Goal: Information Seeking & Learning: Learn about a topic

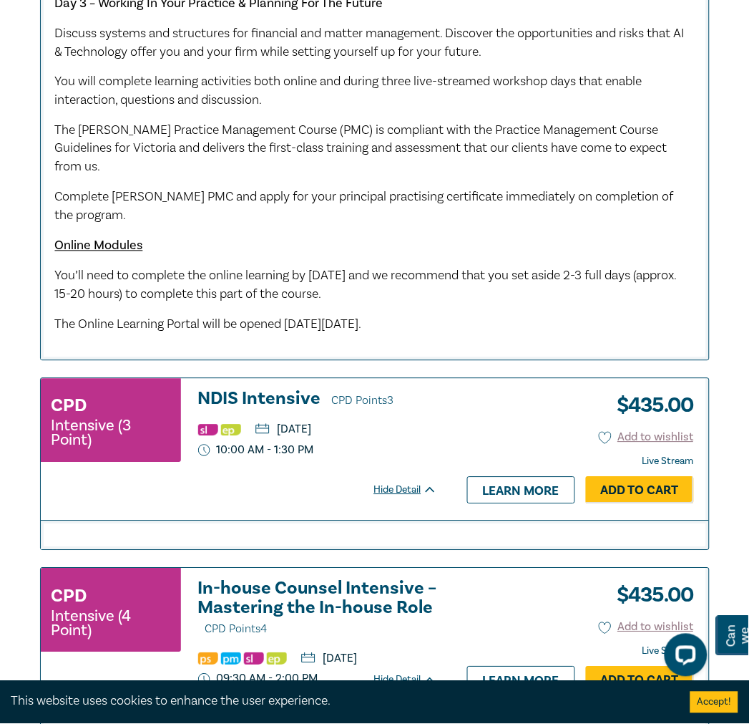
scroll to position [1503, 0]
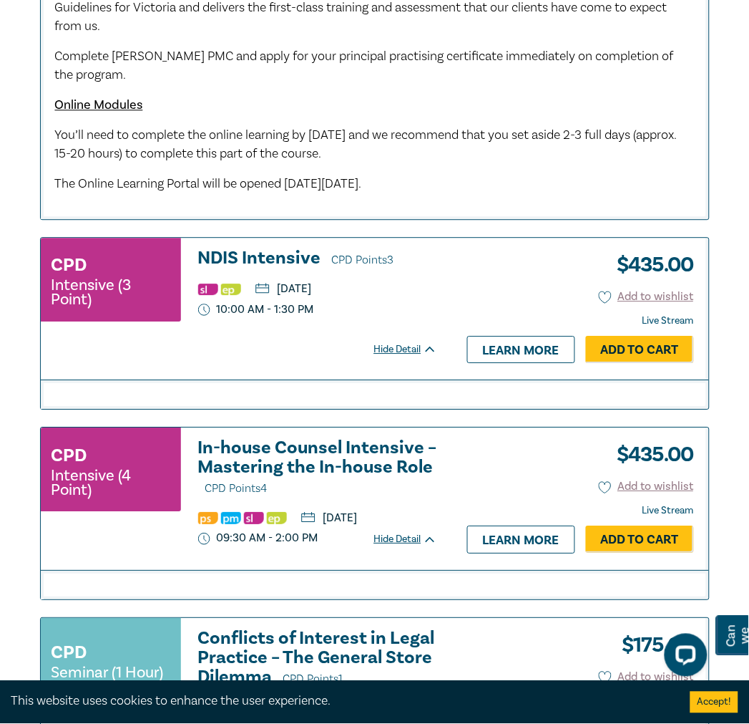
click at [398, 356] on div "Hide Detail" at bounding box center [413, 349] width 79 height 14
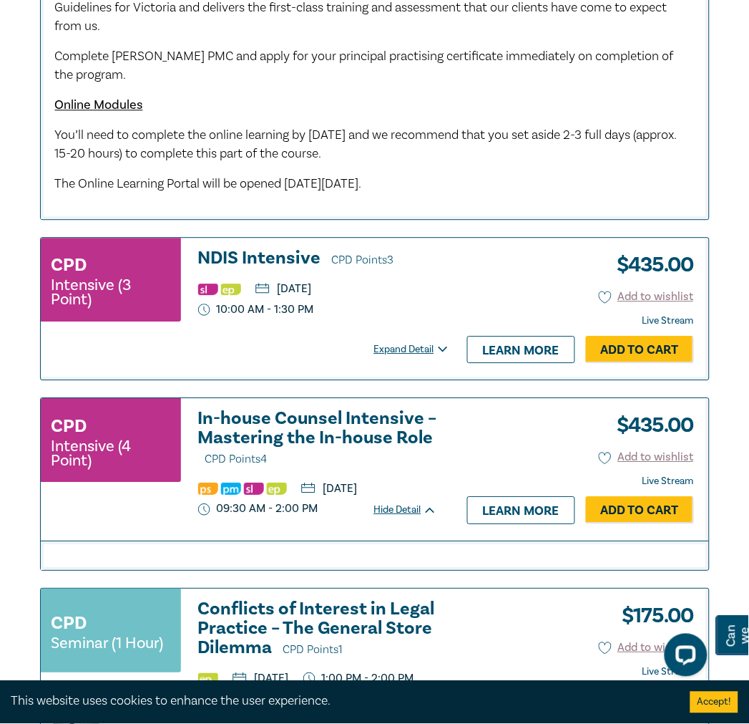
click at [403, 356] on div "Expand Detail" at bounding box center [413, 349] width 79 height 14
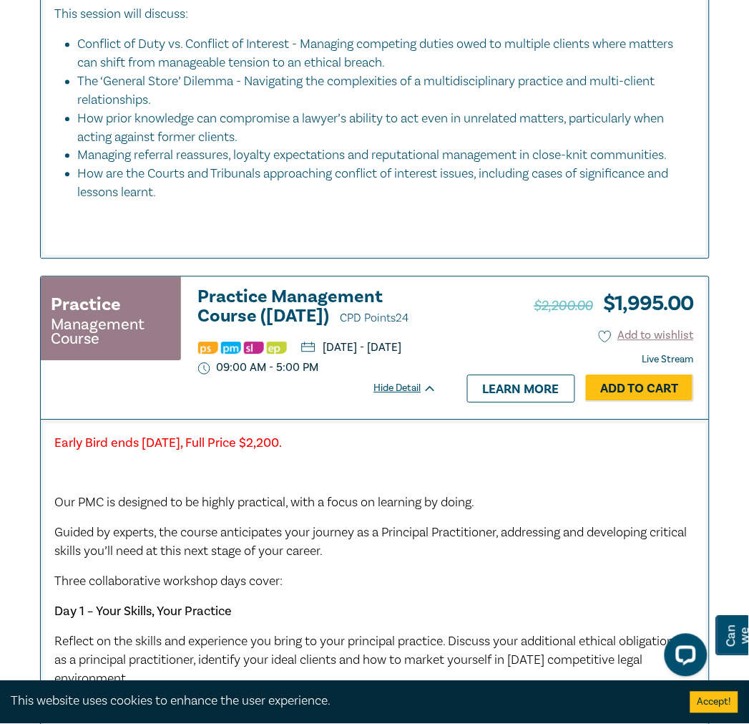
scroll to position [2218, 0]
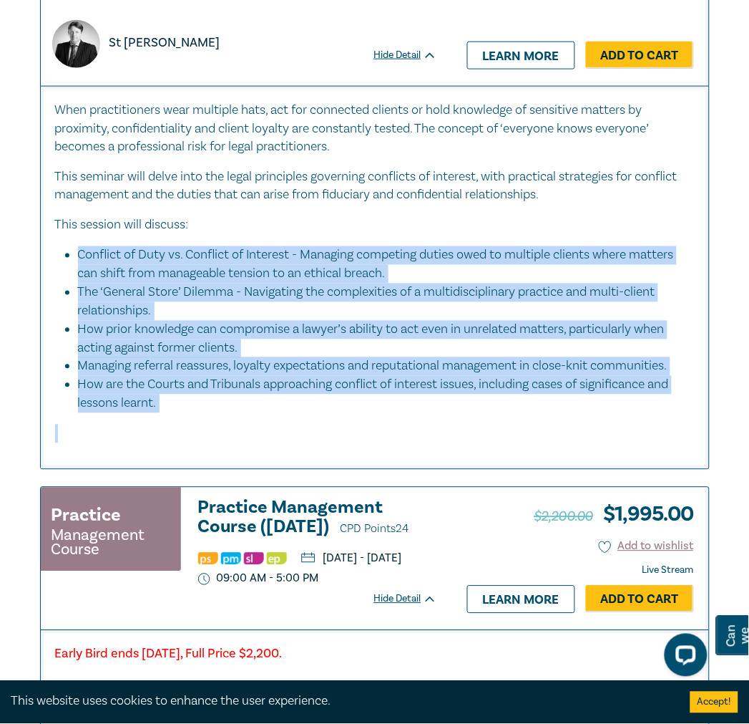
drag, startPoint x: 81, startPoint y: 337, endPoint x: 225, endPoint y: 530, distance: 240.7
click at [225, 444] on div "When practitioners wear multiple hats, act for connected clients or hold knowle…" at bounding box center [375, 272] width 640 height 343
click at [289, 321] on li "The ‘General Store’ Dilemma - Navigating the complexities of a multidisciplinar…" at bounding box center [379, 301] width 603 height 37
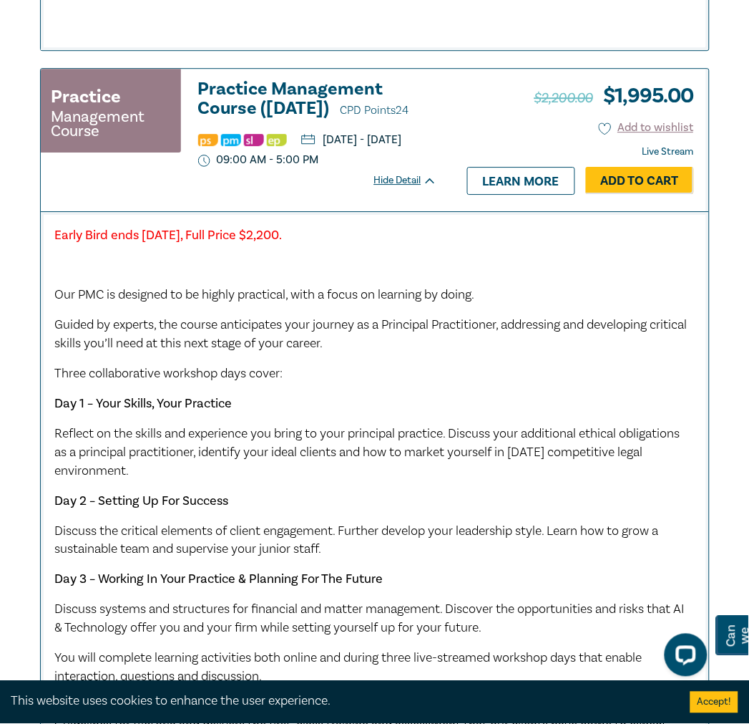
scroll to position [2457, 0]
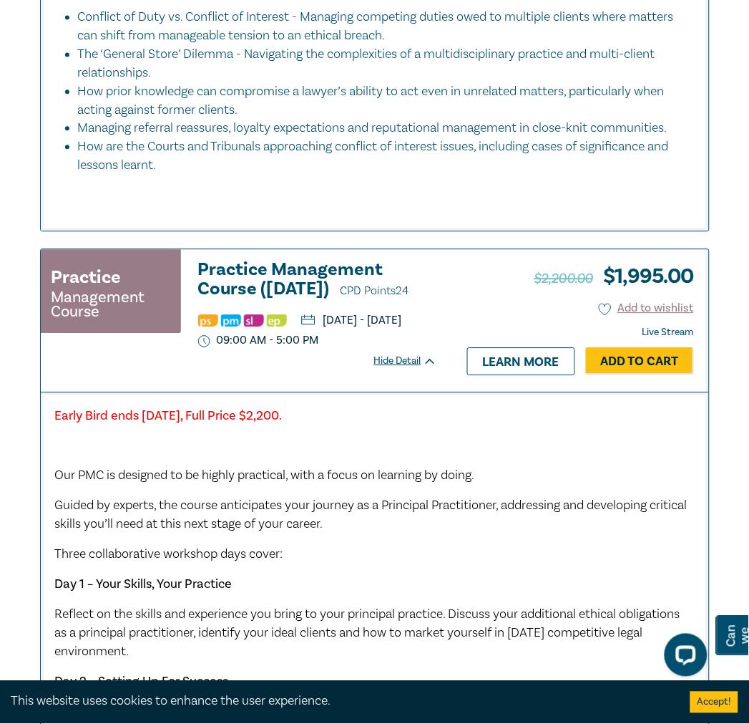
click at [405, 368] on div "Hide Detail" at bounding box center [413, 361] width 79 height 14
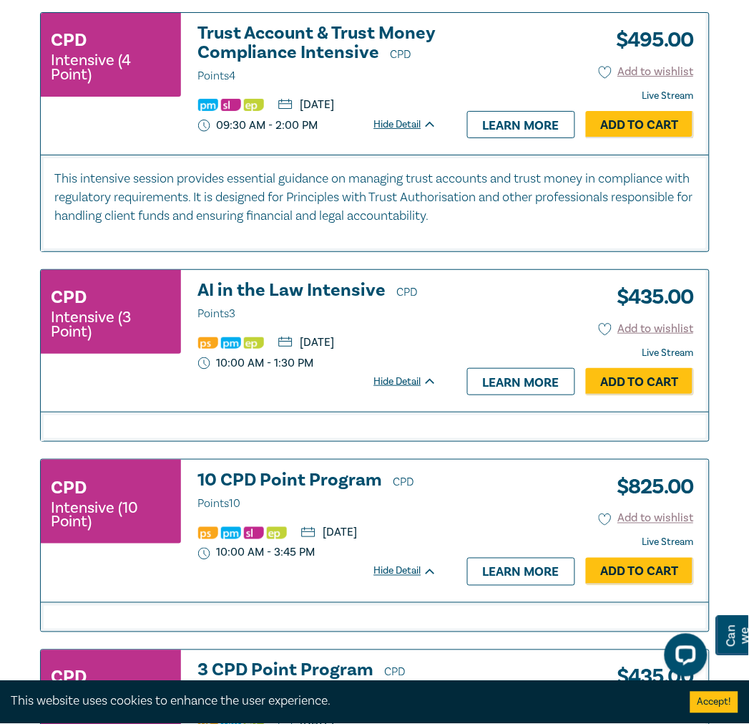
scroll to position [3252, 0]
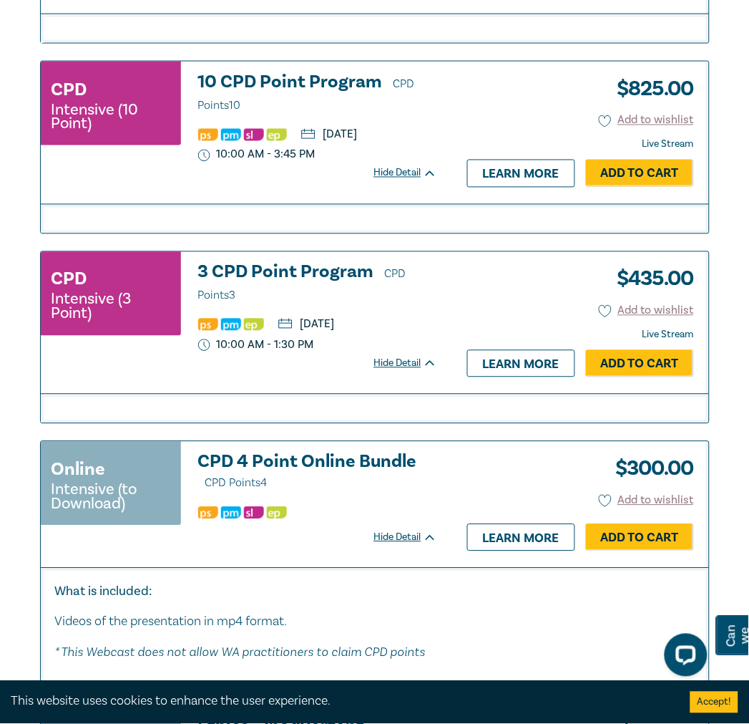
click at [398, 180] on div "Hide Detail" at bounding box center [413, 173] width 79 height 14
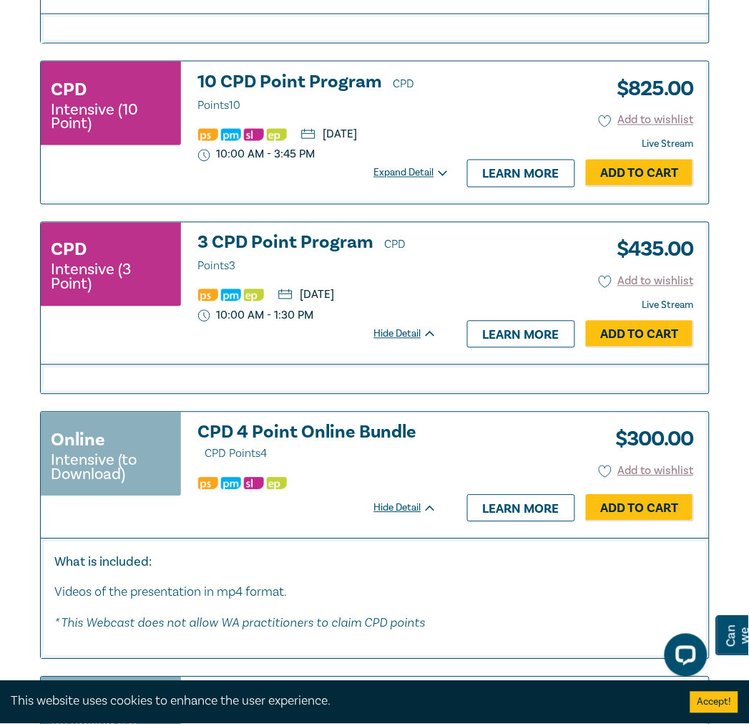
click at [397, 180] on div "Expand Detail" at bounding box center [413, 173] width 79 height 14
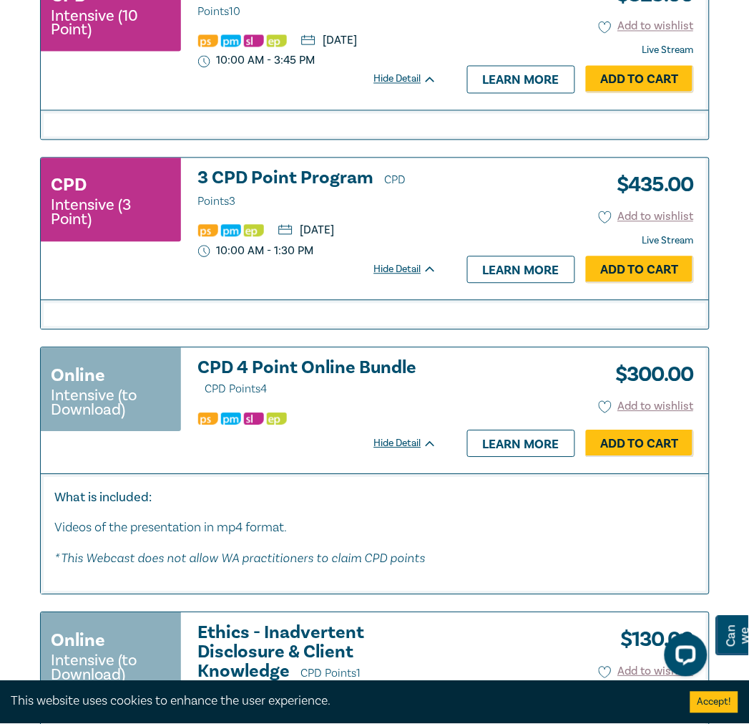
scroll to position [3411, 0]
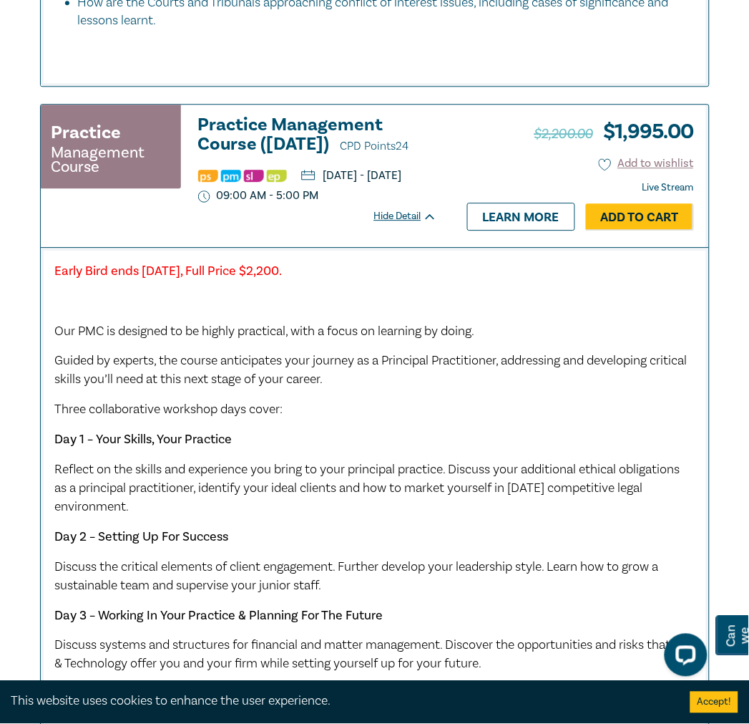
scroll to position [2536, 0]
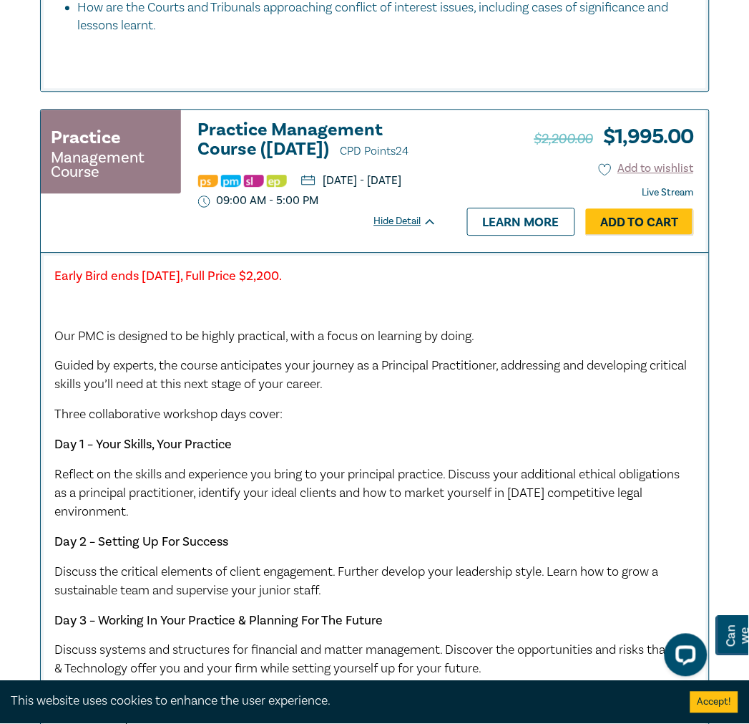
click at [401, 228] on div "Hide Detail" at bounding box center [413, 221] width 79 height 14
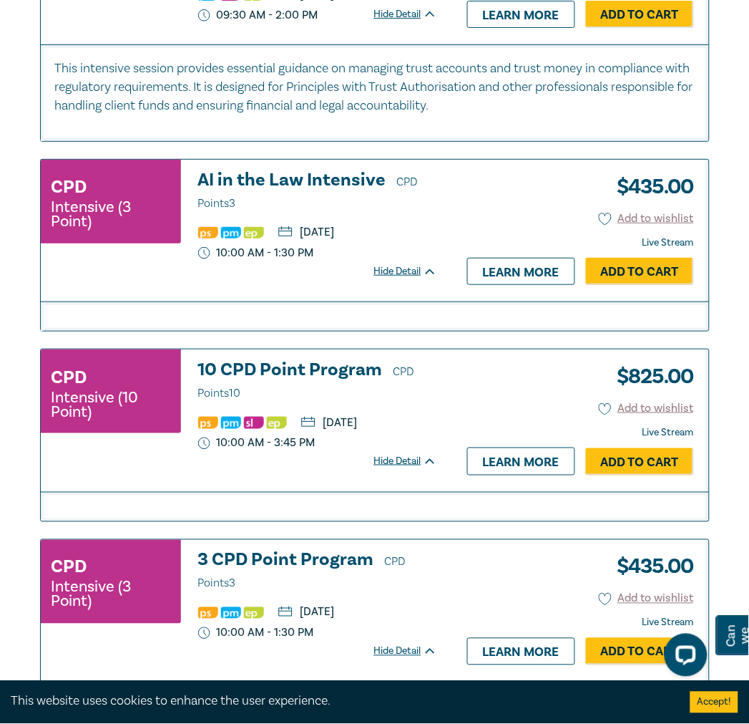
scroll to position [2934, 0]
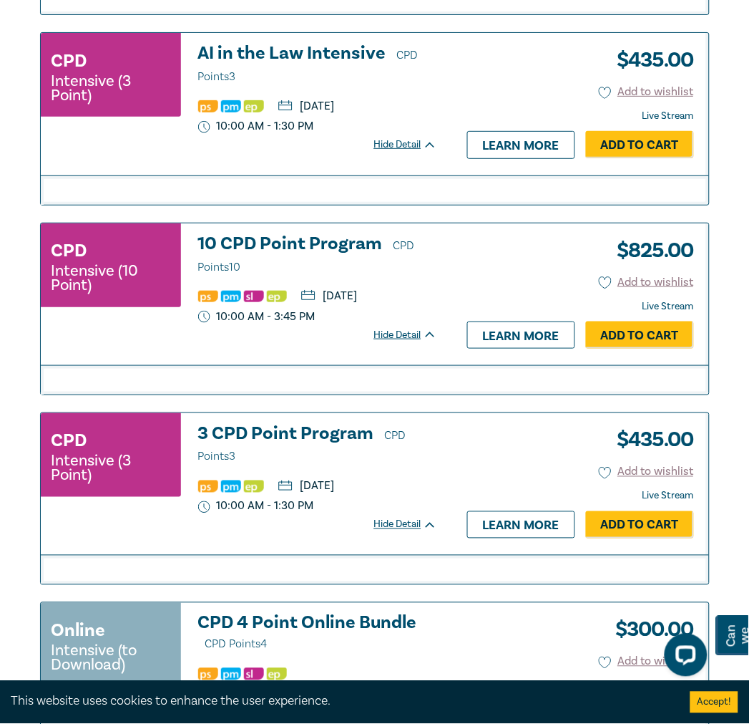
click at [399, 152] on div "Hide Detail" at bounding box center [413, 144] width 79 height 14
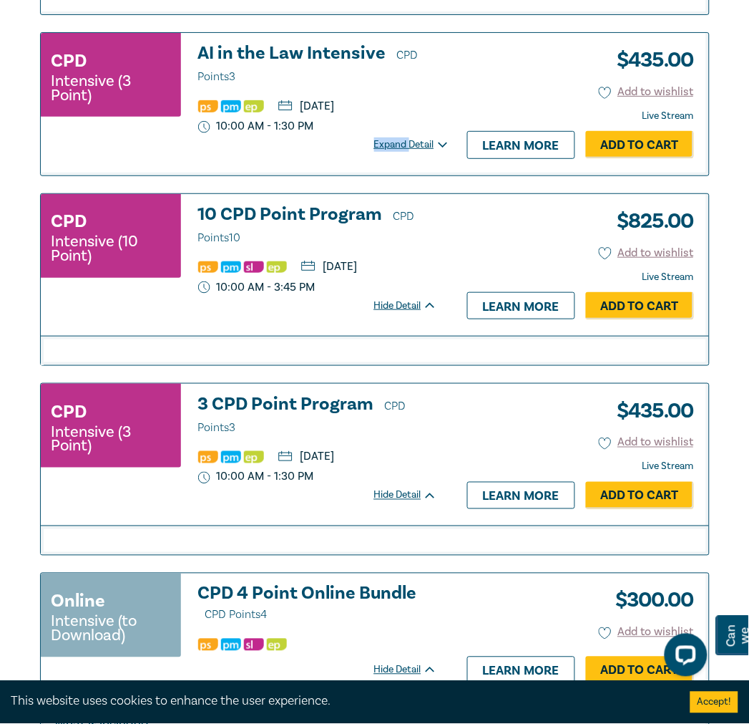
click at [399, 152] on div "Expand Detail" at bounding box center [413, 144] width 79 height 14
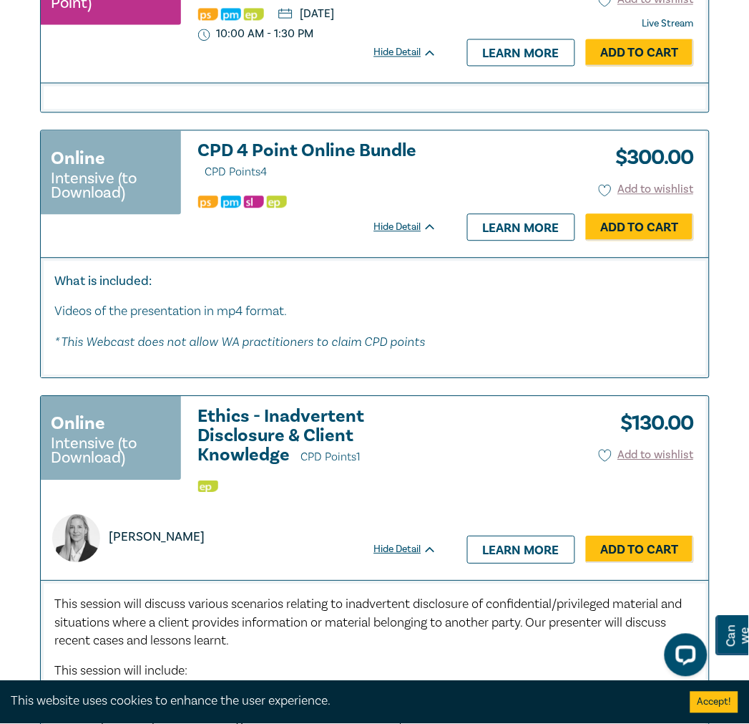
scroll to position [3411, 0]
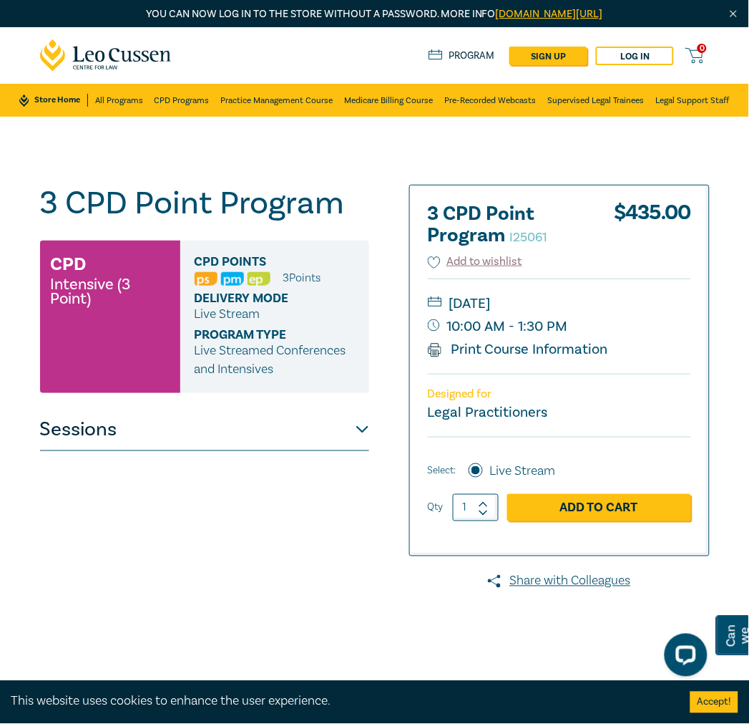
click at [371, 435] on div "3 CPD Point Program I25061 CPD Intensive (3 Point) CPD Points 3 Point s Deliver…" at bounding box center [231, 543] width 401 height 716
click at [365, 424] on button "Sessions" at bounding box center [204, 429] width 329 height 43
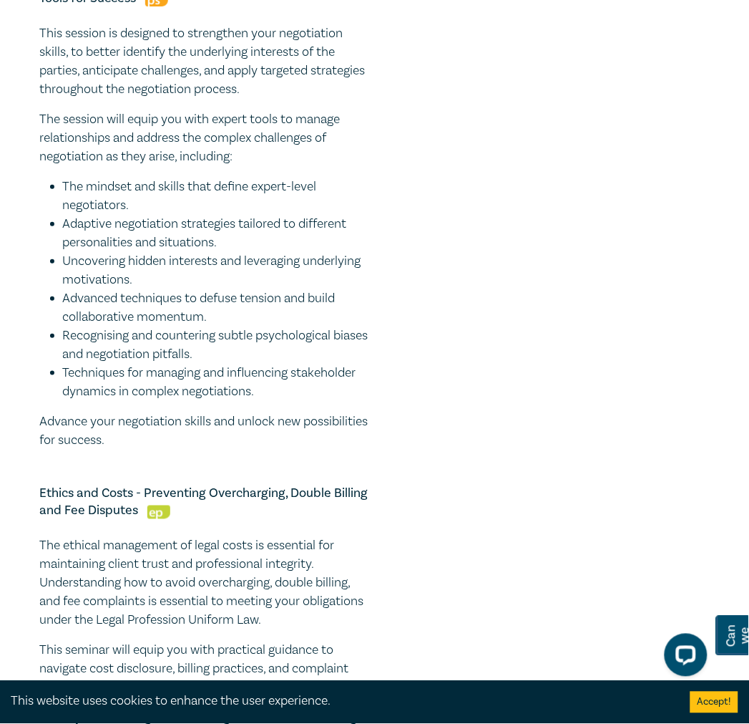
scroll to position [1192, 0]
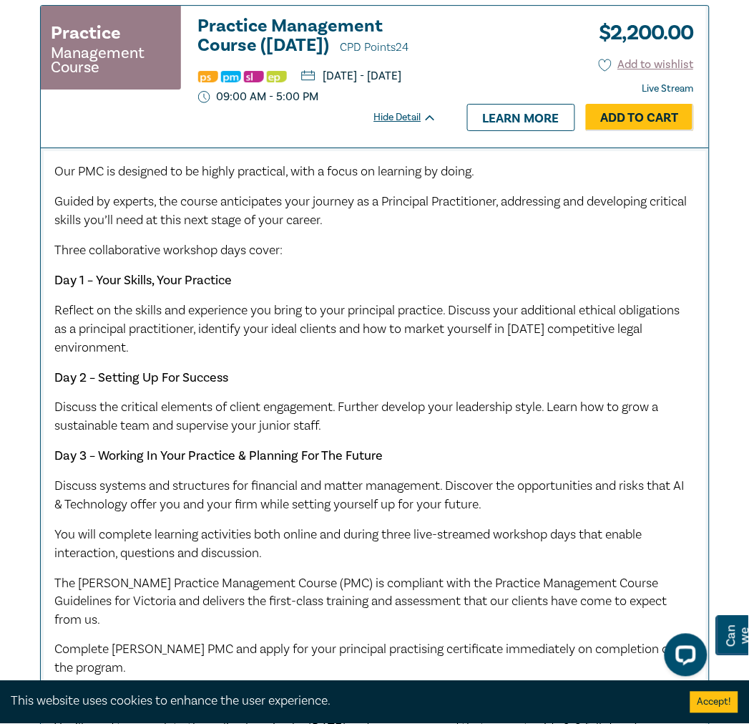
scroll to position [556, 0]
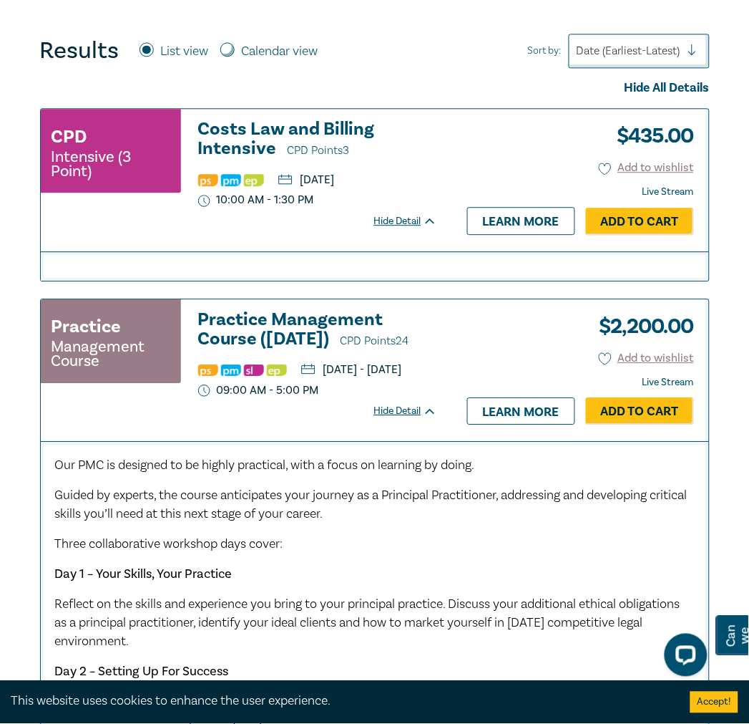
click at [409, 418] on div "Hide Detail" at bounding box center [413, 411] width 79 height 14
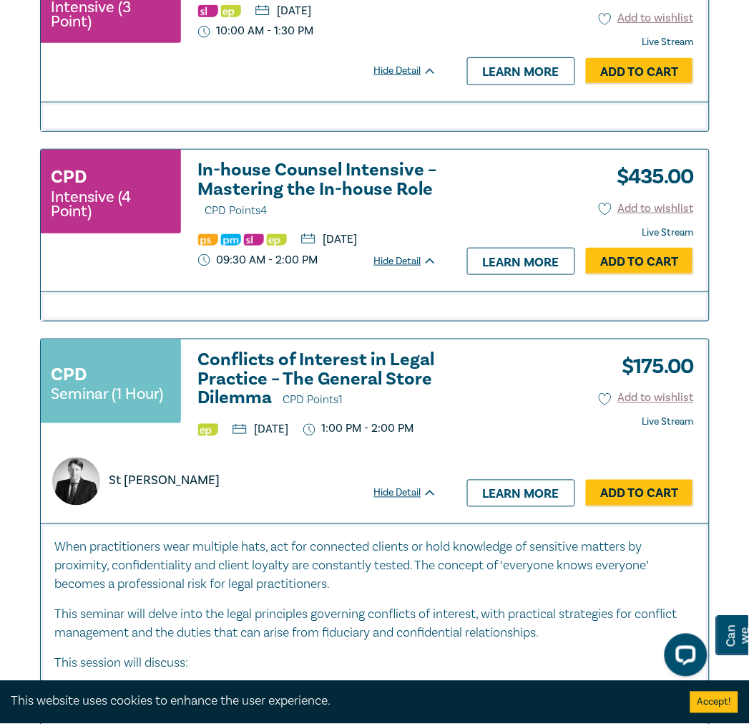
scroll to position [1272, 0]
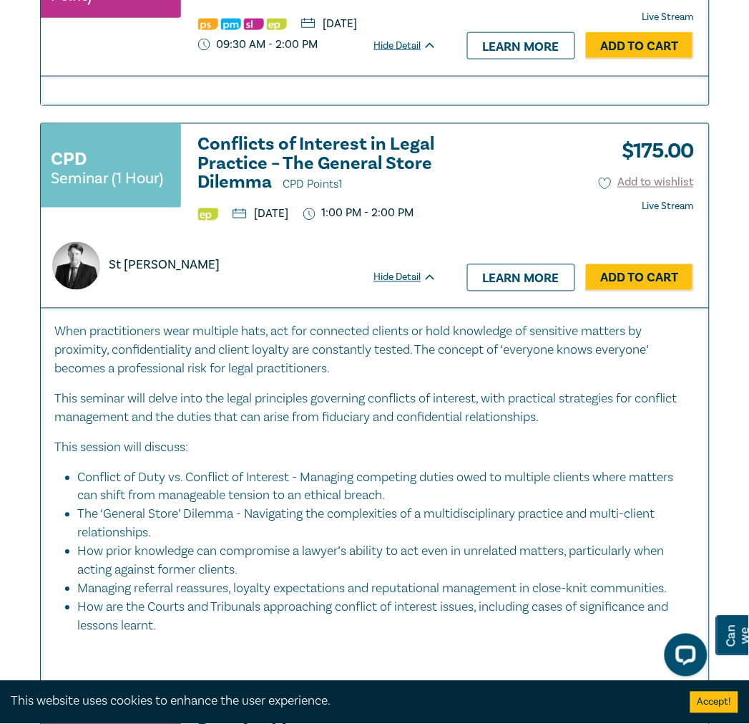
click at [423, 285] on div "Hide Detail" at bounding box center [413, 278] width 79 height 14
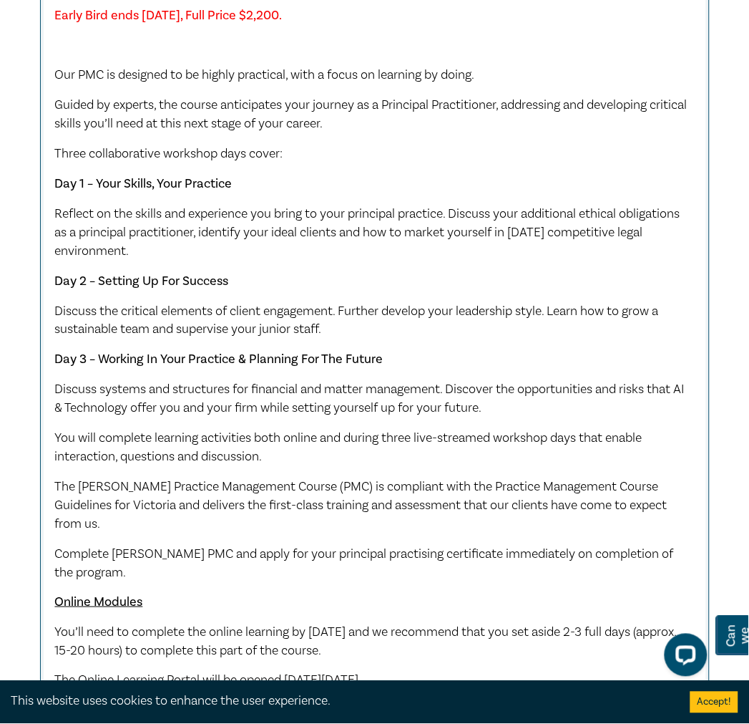
scroll to position [1431, 0]
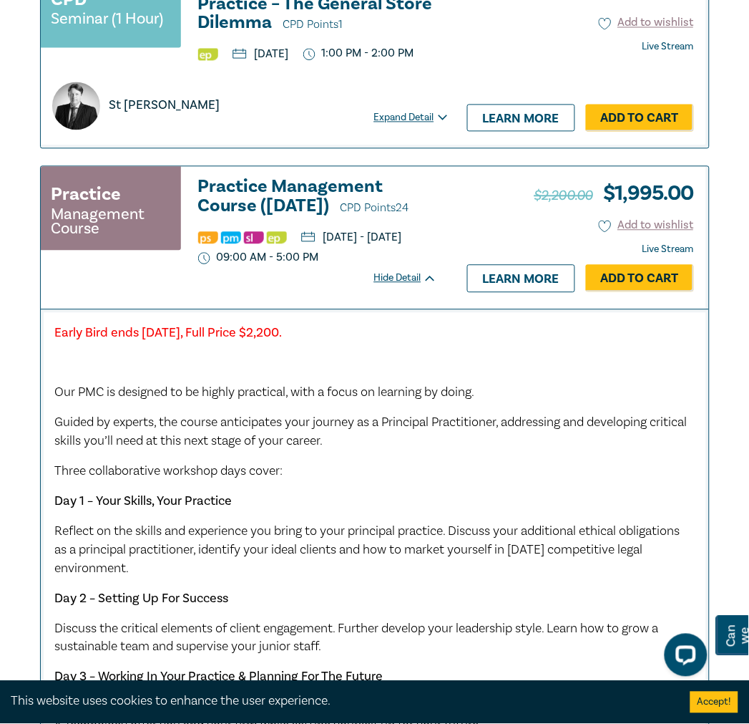
click at [401, 286] on div "Hide Detail" at bounding box center [413, 278] width 79 height 14
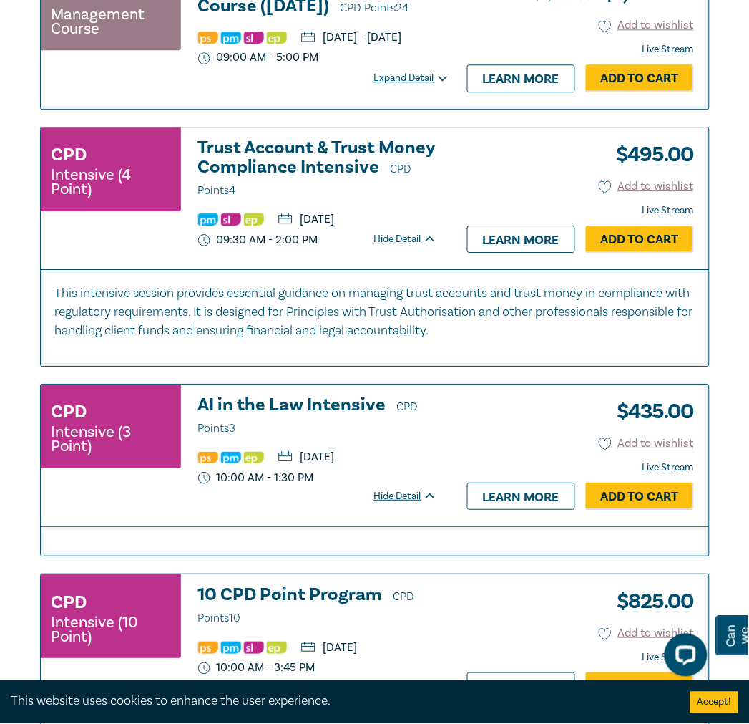
scroll to position [1670, 0]
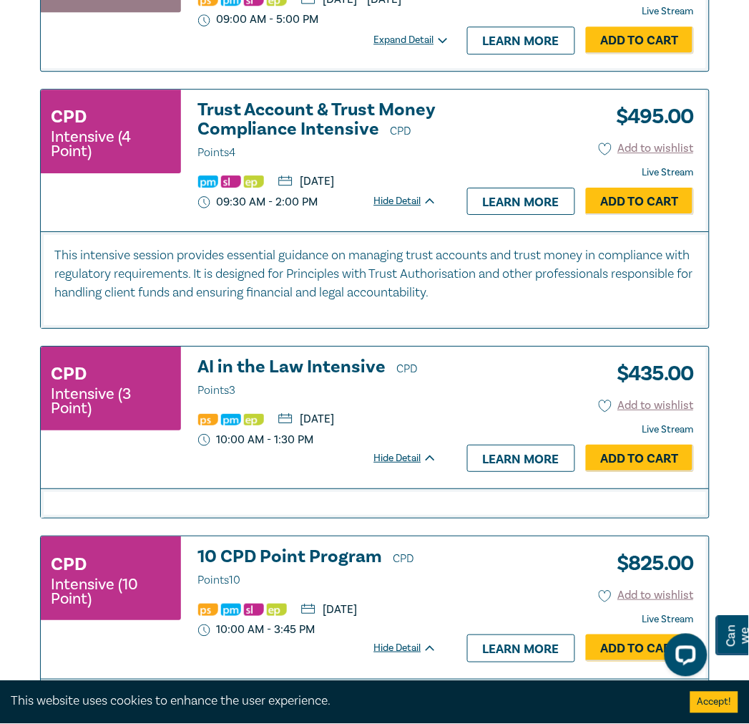
click at [401, 208] on div "Hide Detail" at bounding box center [413, 201] width 79 height 14
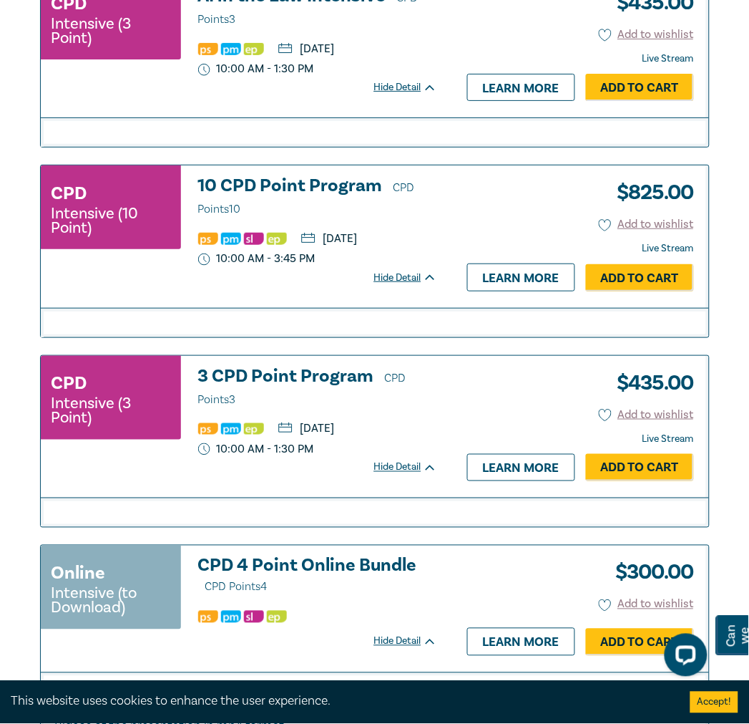
scroll to position [1987, 0]
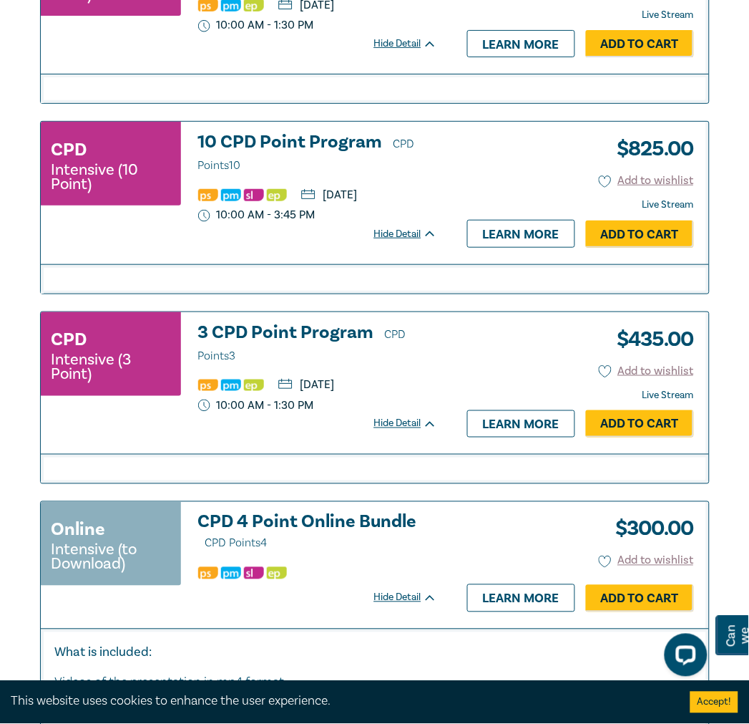
drag, startPoint x: 107, startPoint y: 311, endPoint x: 481, endPoint y: 338, distance: 374.6
drag, startPoint x: 481, startPoint y: 338, endPoint x: 344, endPoint y: 291, distance: 145.5
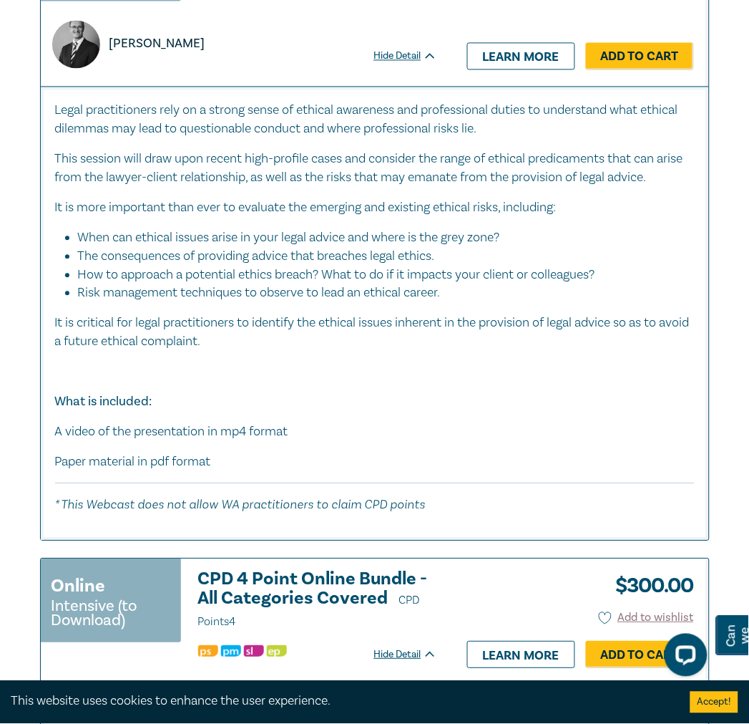
scroll to position [3419, 0]
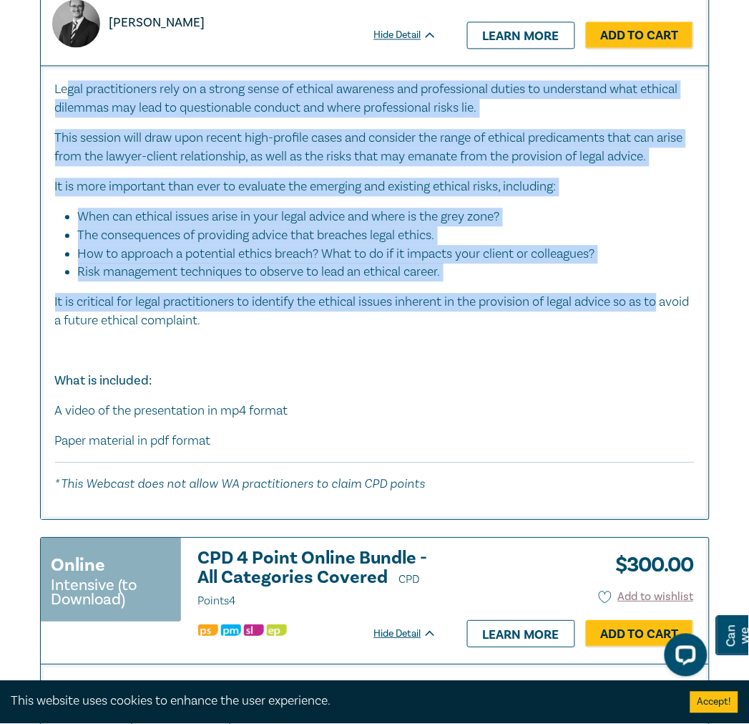
drag, startPoint x: 65, startPoint y: 259, endPoint x: 677, endPoint y: 467, distance: 646.1
click at [677, 467] on div "Legal practitioners rely on a strong sense of ethical awareness and professiona…" at bounding box center [375, 286] width 640 height 413
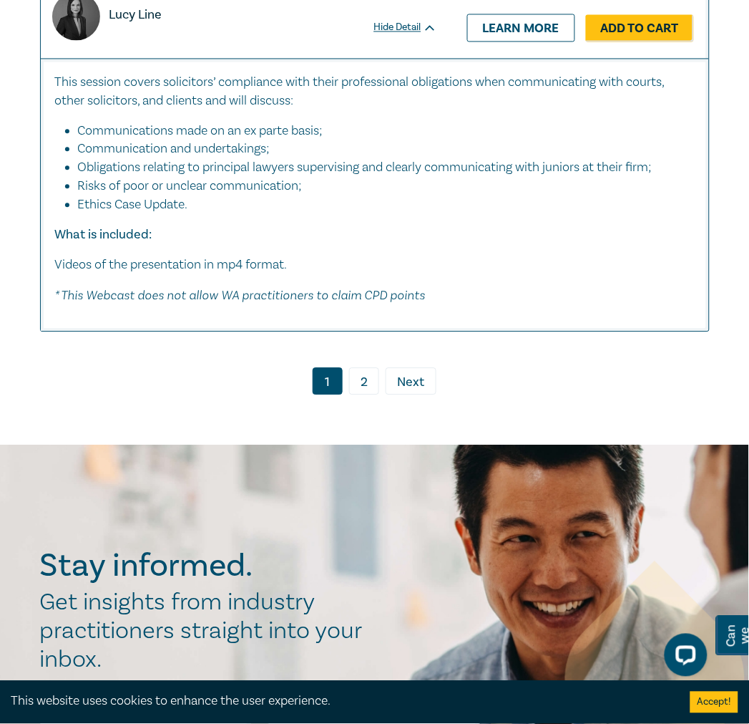
scroll to position [4294, 0]
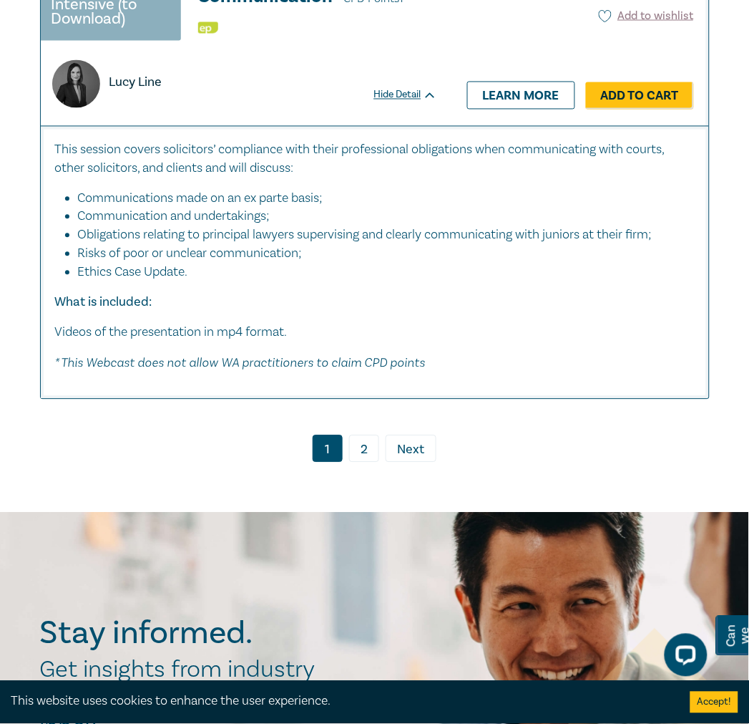
click at [366, 462] on link "2" at bounding box center [364, 448] width 30 height 27
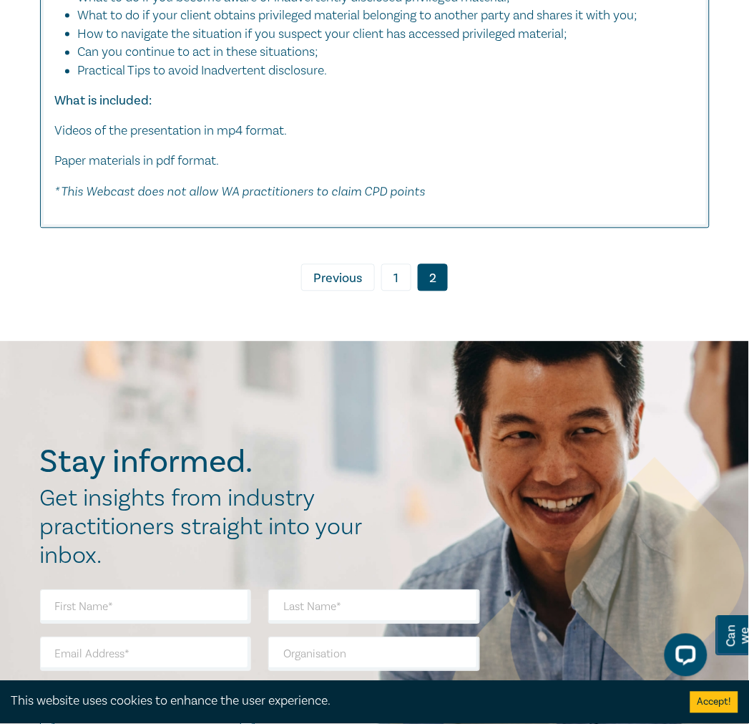
scroll to position [3339, 0]
